Goal: Browse casually

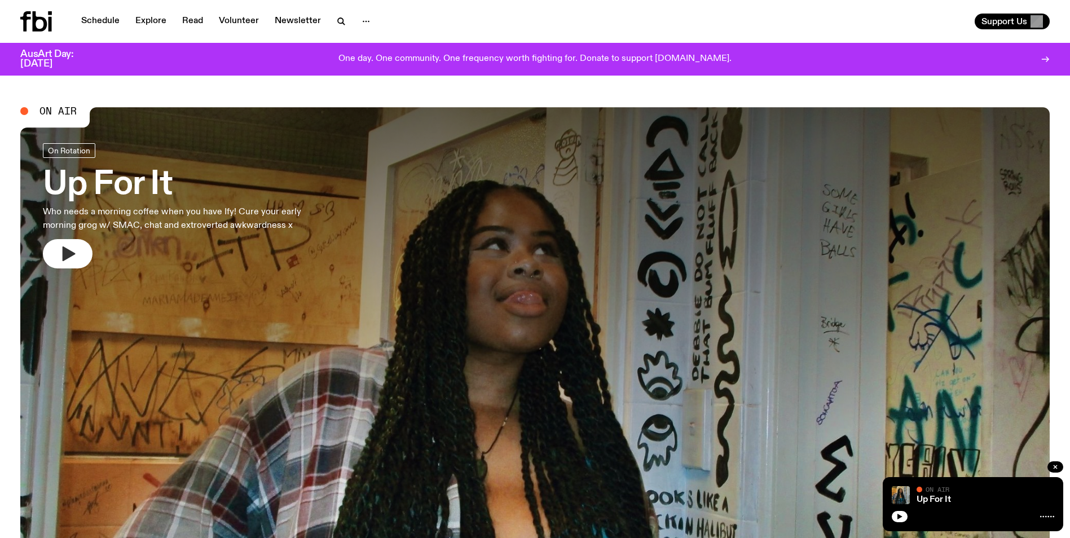
click at [80, 253] on button "button" at bounding box center [68, 253] width 50 height 29
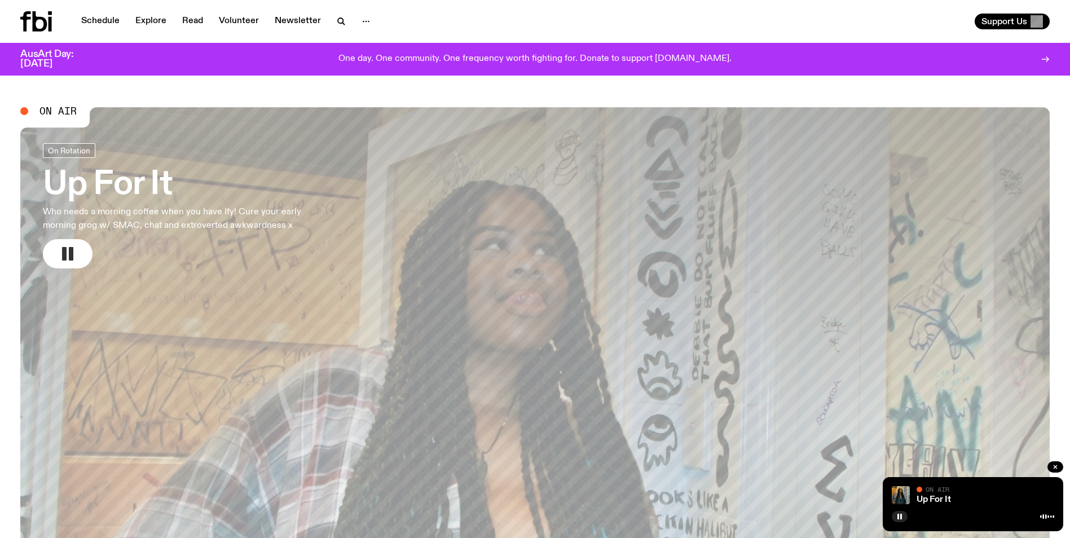
click at [72, 261] on icon "button" at bounding box center [68, 254] width 18 height 18
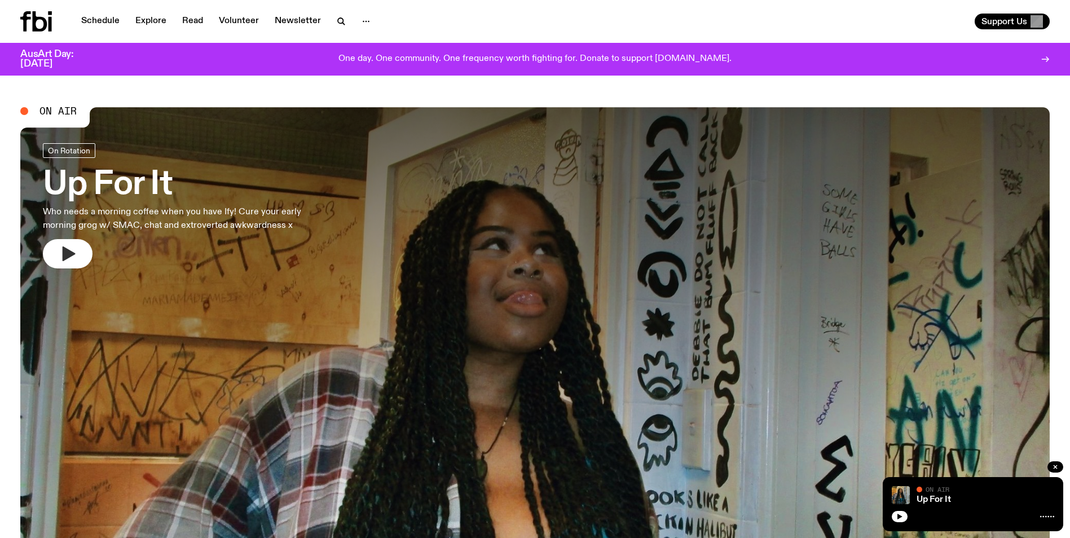
click at [69, 245] on icon "button" at bounding box center [68, 254] width 18 height 18
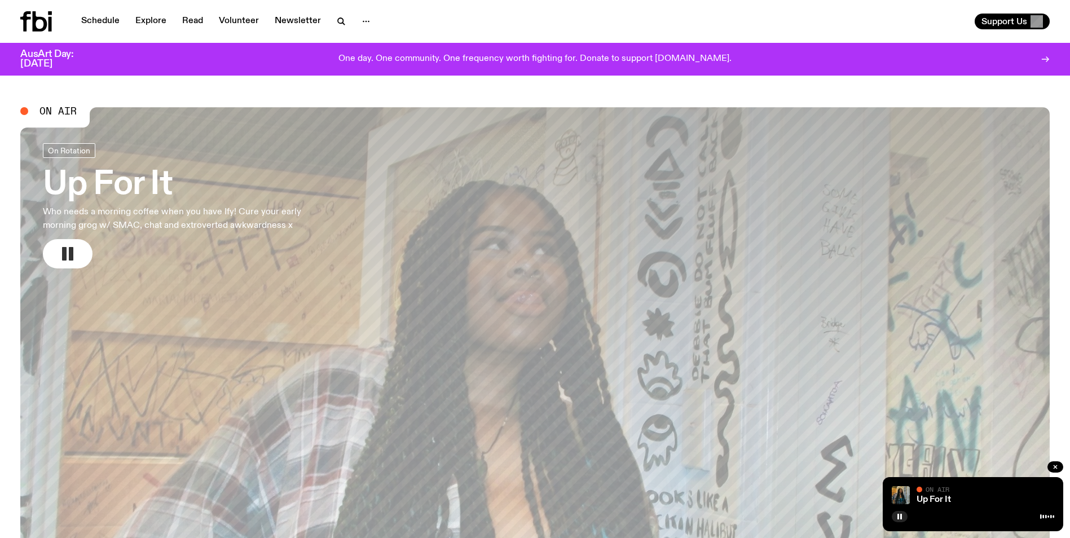
click at [69, 246] on icon "button" at bounding box center [68, 254] width 18 height 18
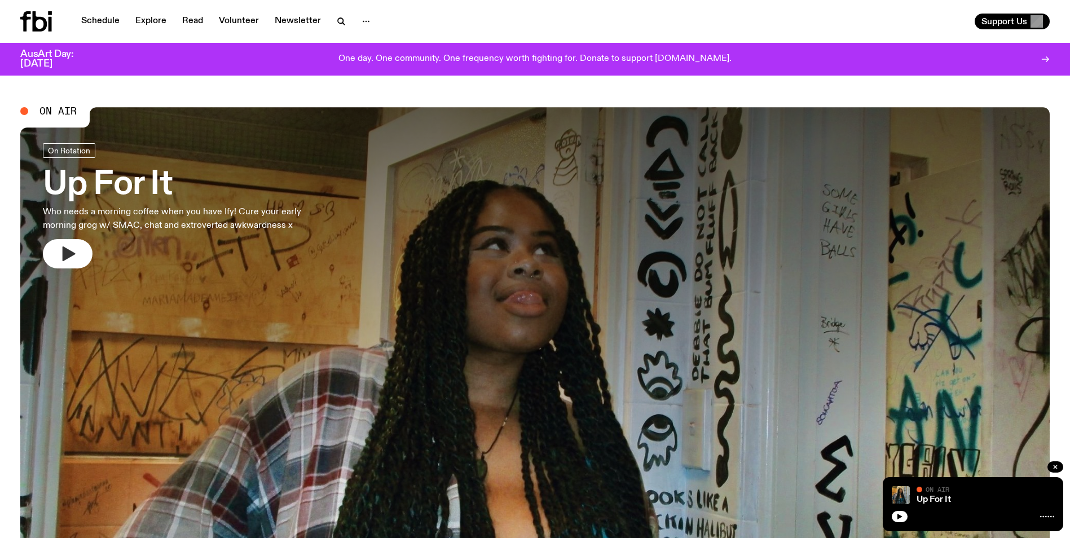
click at [64, 257] on icon "button" at bounding box center [69, 253] width 13 height 15
